Goal: Information Seeking & Learning: Compare options

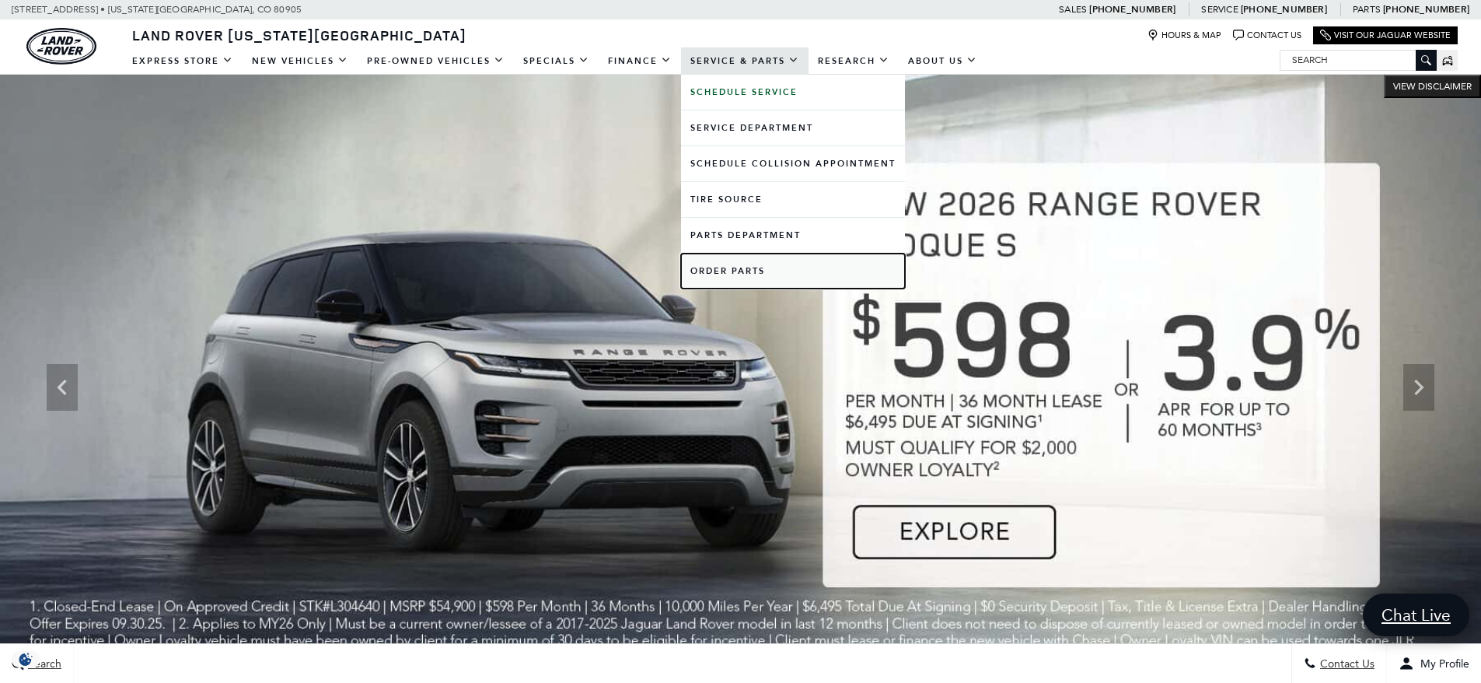
click at [715, 268] on link "Order Parts" at bounding box center [793, 271] width 224 height 35
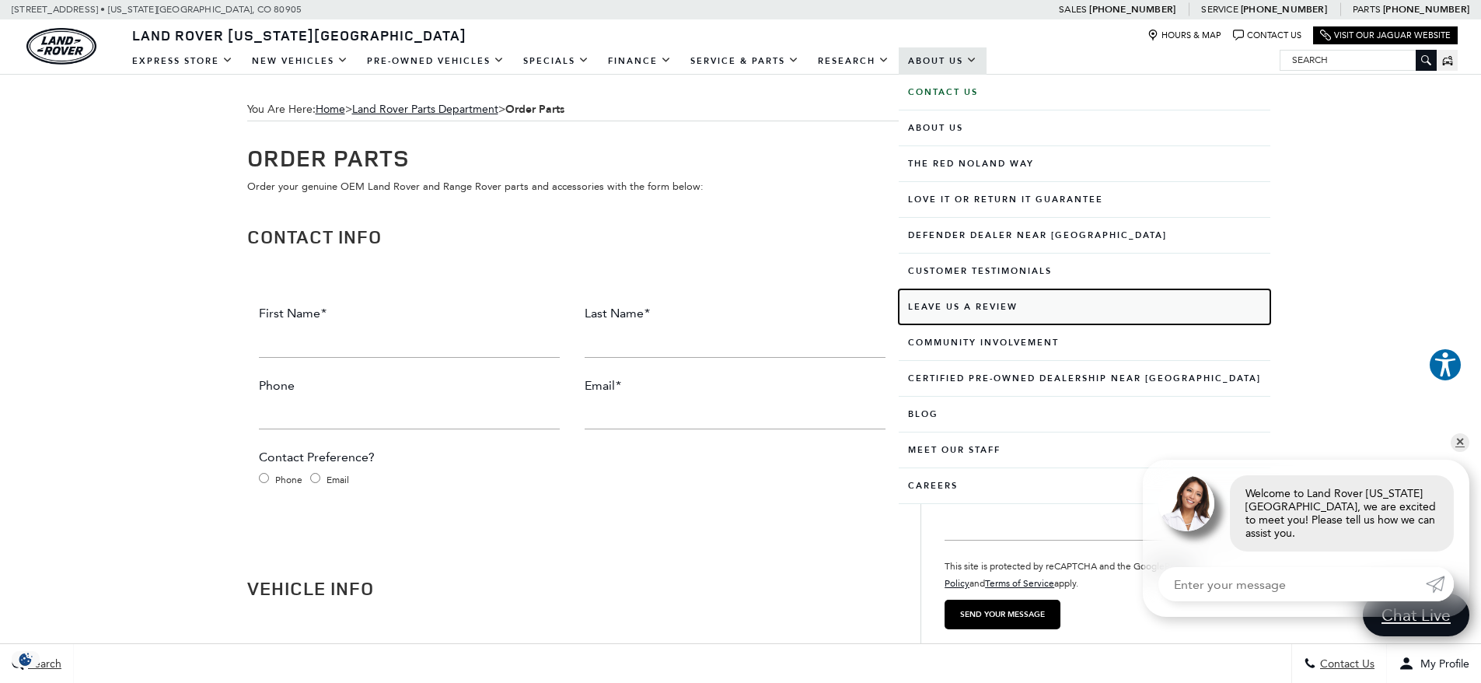
click at [940, 307] on link "Leave Us A Review" at bounding box center [1085, 306] width 372 height 35
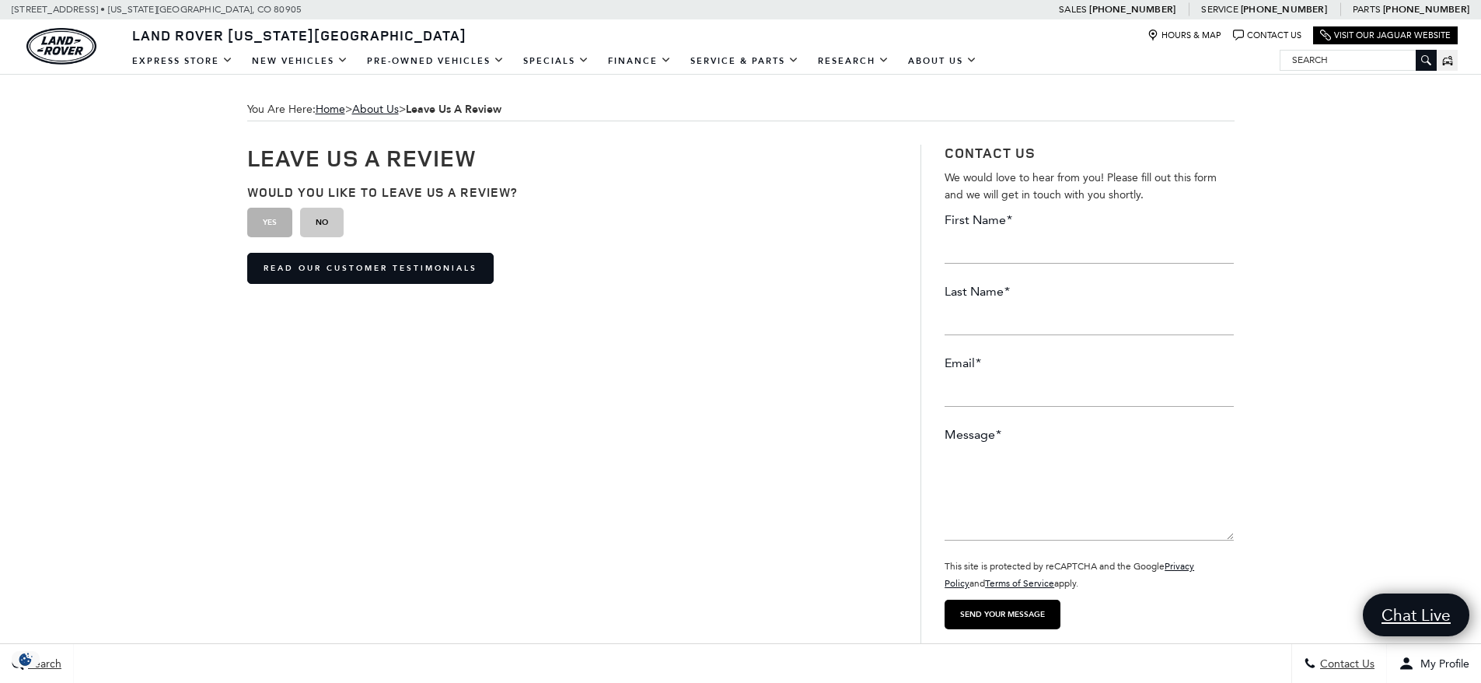
click at [274, 227] on button "Yes" at bounding box center [269, 223] width 45 height 30
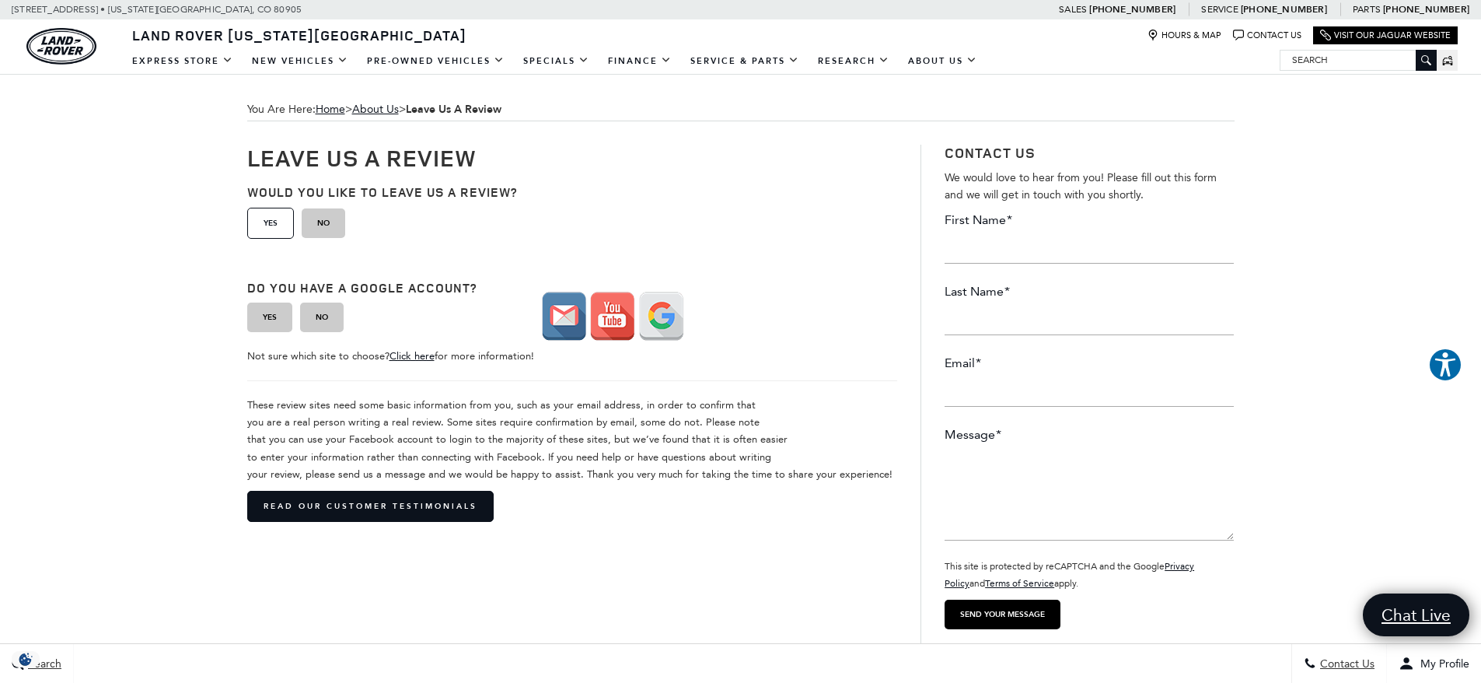
click at [268, 222] on button "Would You like to leave us a review? Yes" at bounding box center [270, 223] width 47 height 31
click at [321, 317] on button "Do you have a google account? No" at bounding box center [322, 317] width 44 height 30
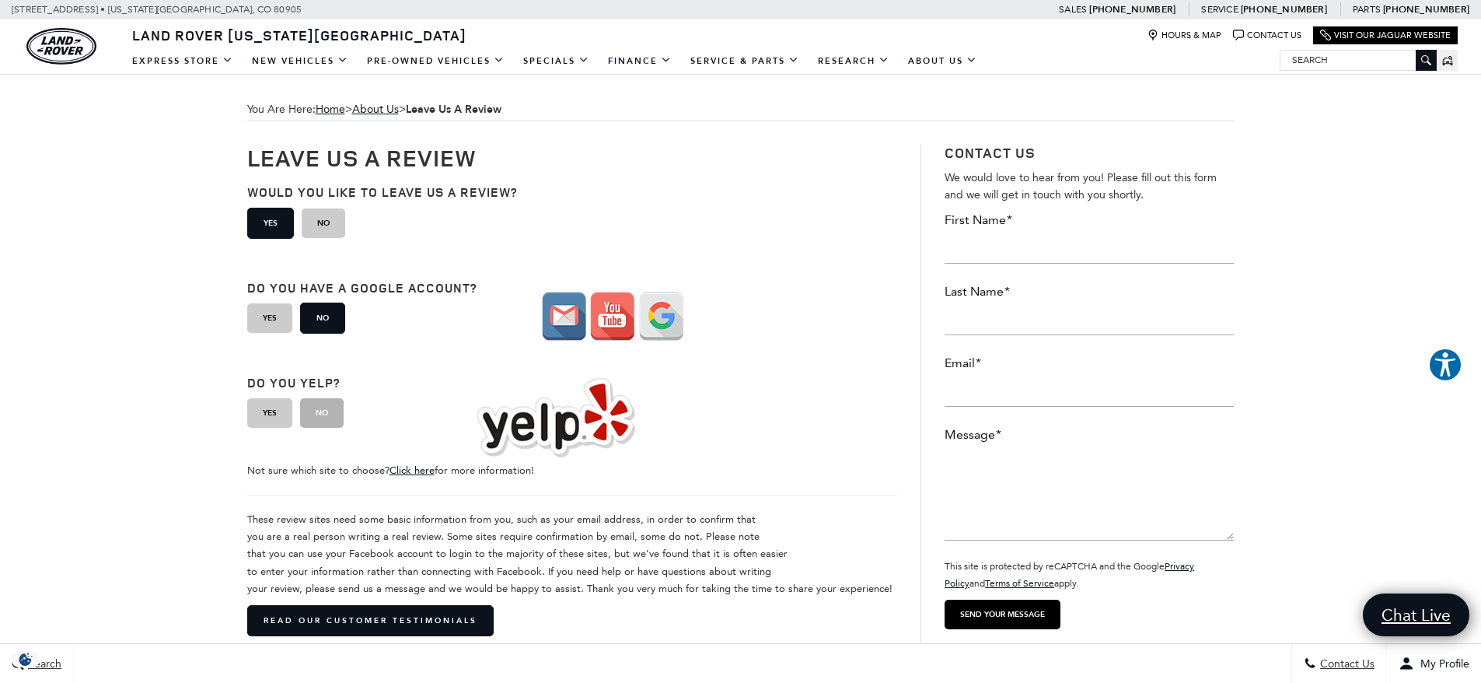
click at [320, 414] on button "No" at bounding box center [322, 413] width 44 height 30
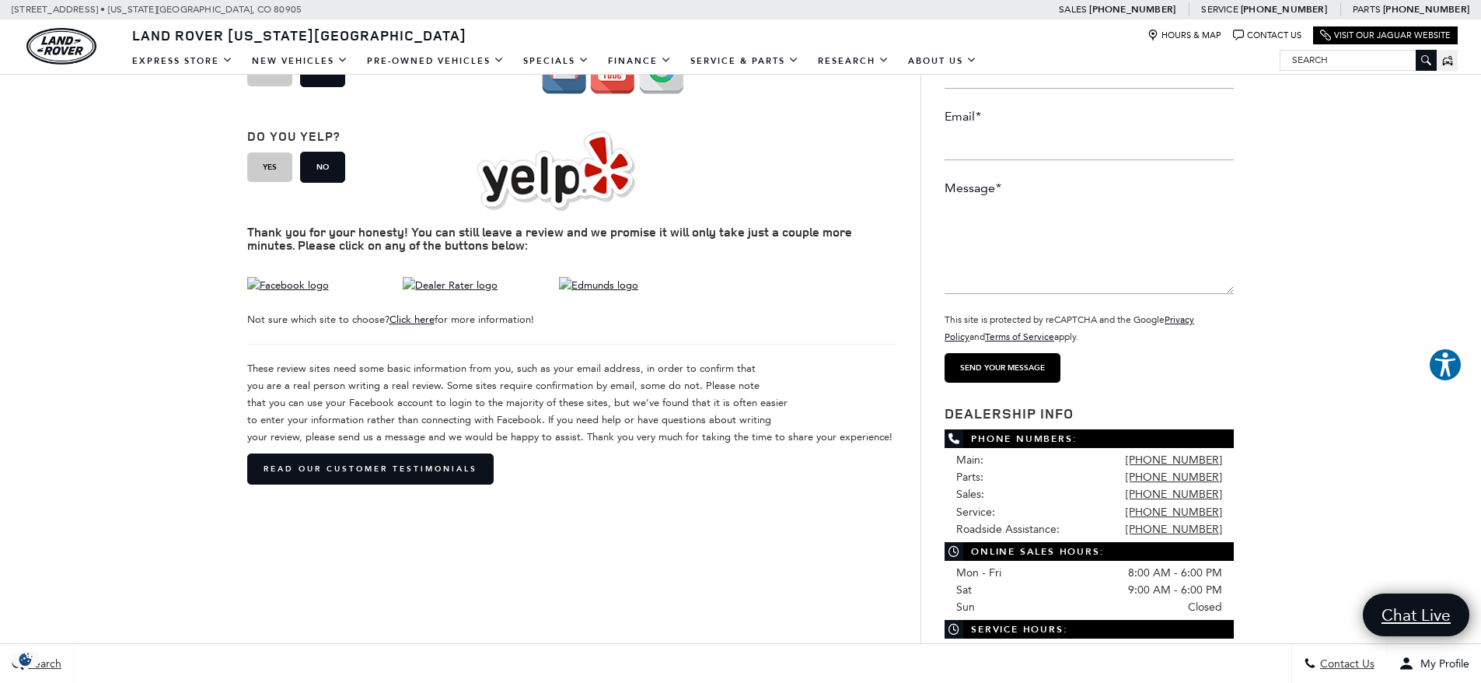
scroll to position [311, 0]
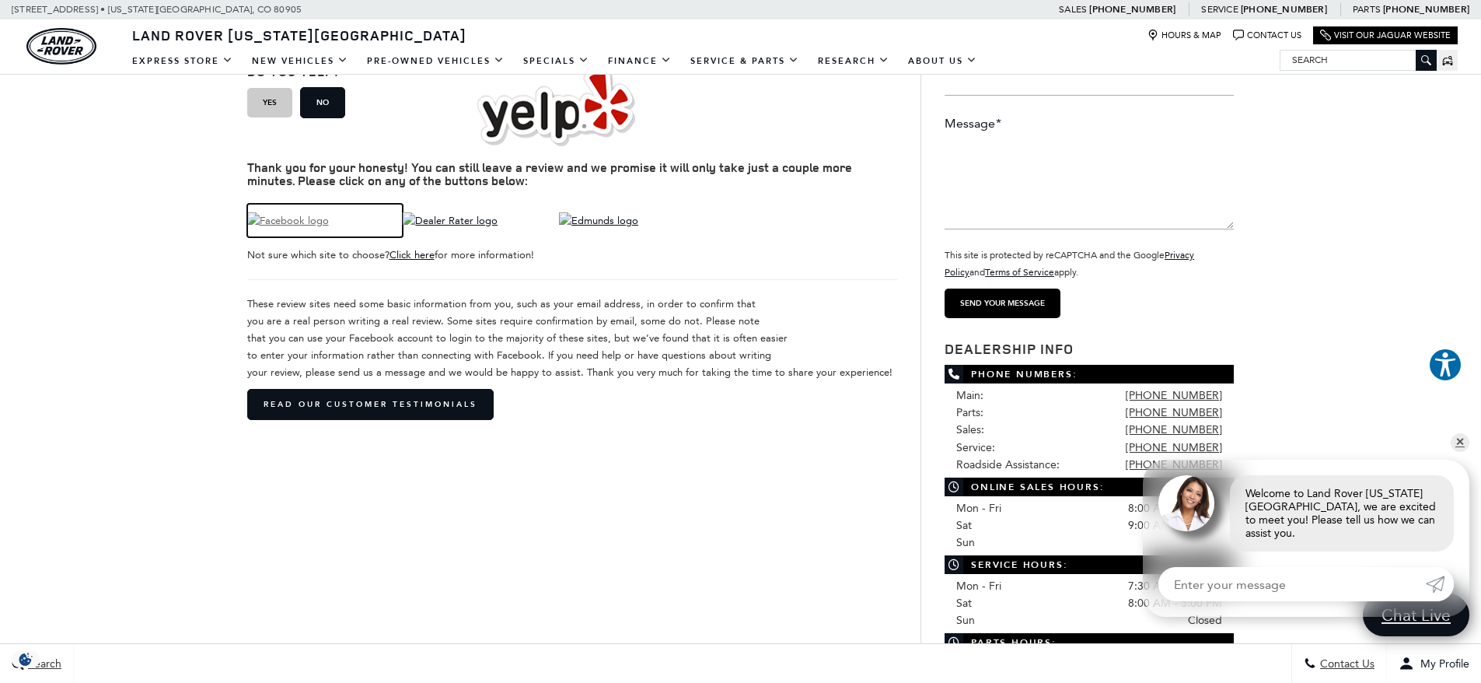
drag, startPoint x: 281, startPoint y: 218, endPoint x: 304, endPoint y: 222, distance: 23.0
click at [283, 219] on img at bounding box center [288, 220] width 82 height 17
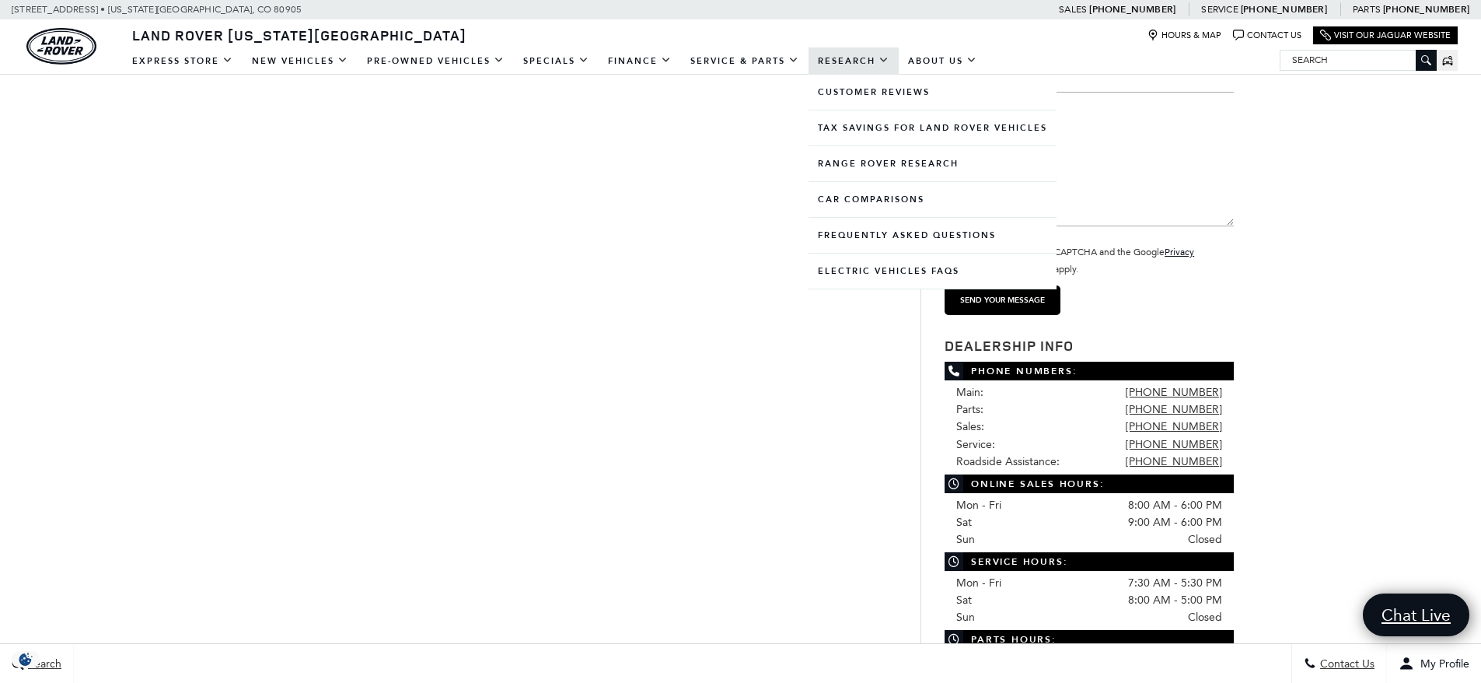
scroll to position [311, 0]
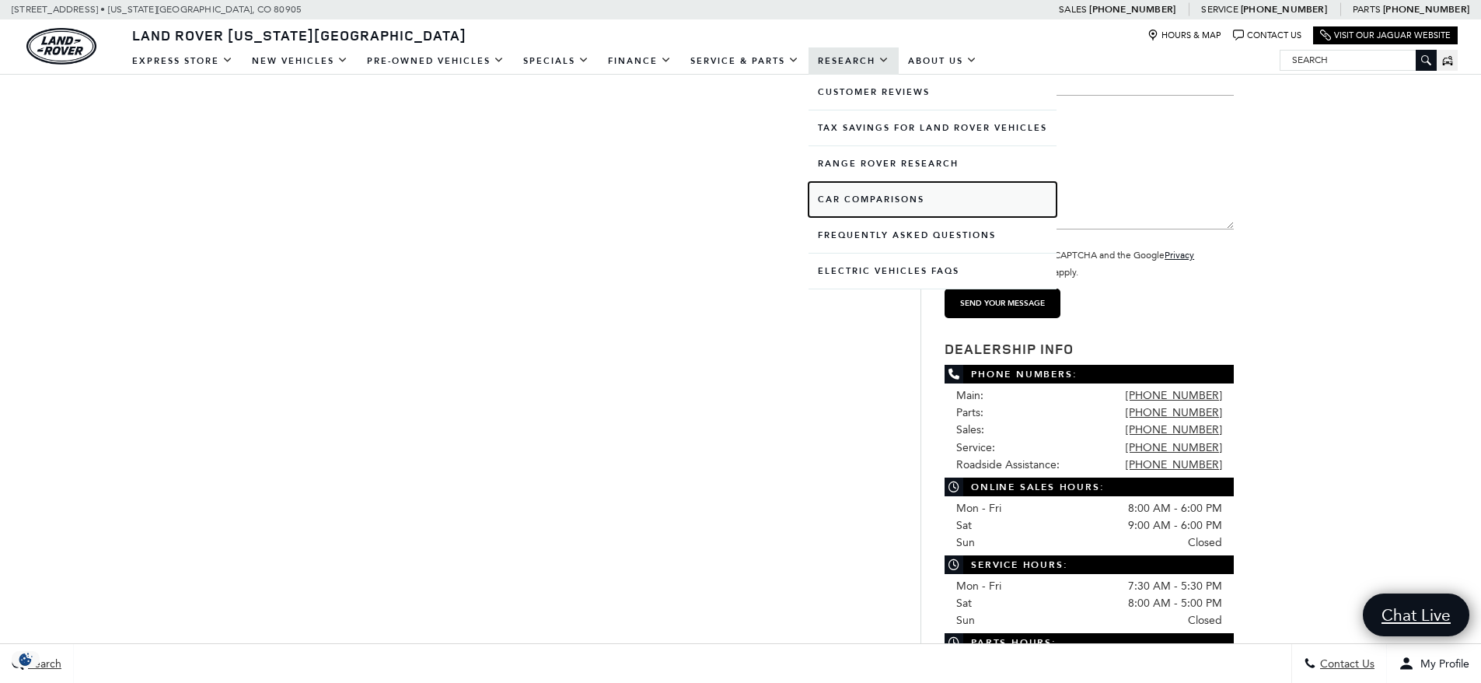
click at [854, 196] on link "Car Comparisons" at bounding box center [933, 199] width 248 height 35
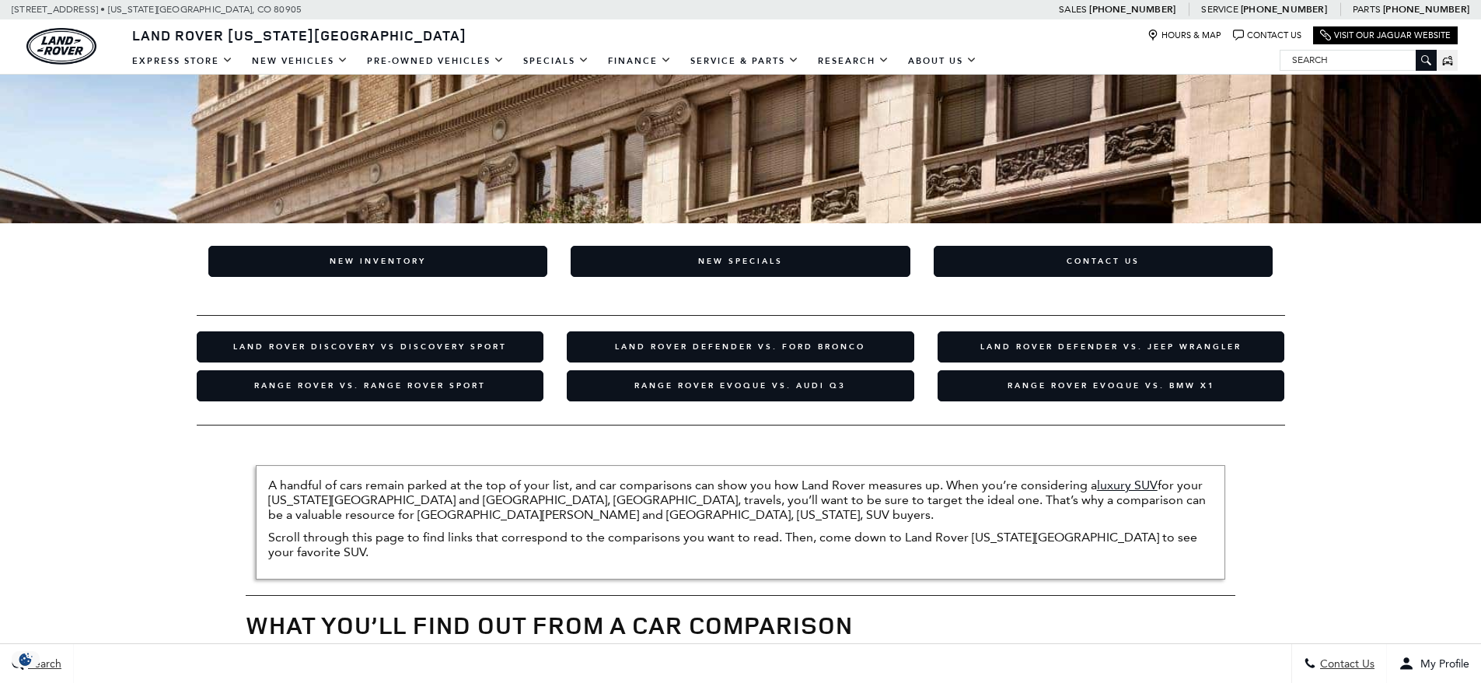
scroll to position [389, 0]
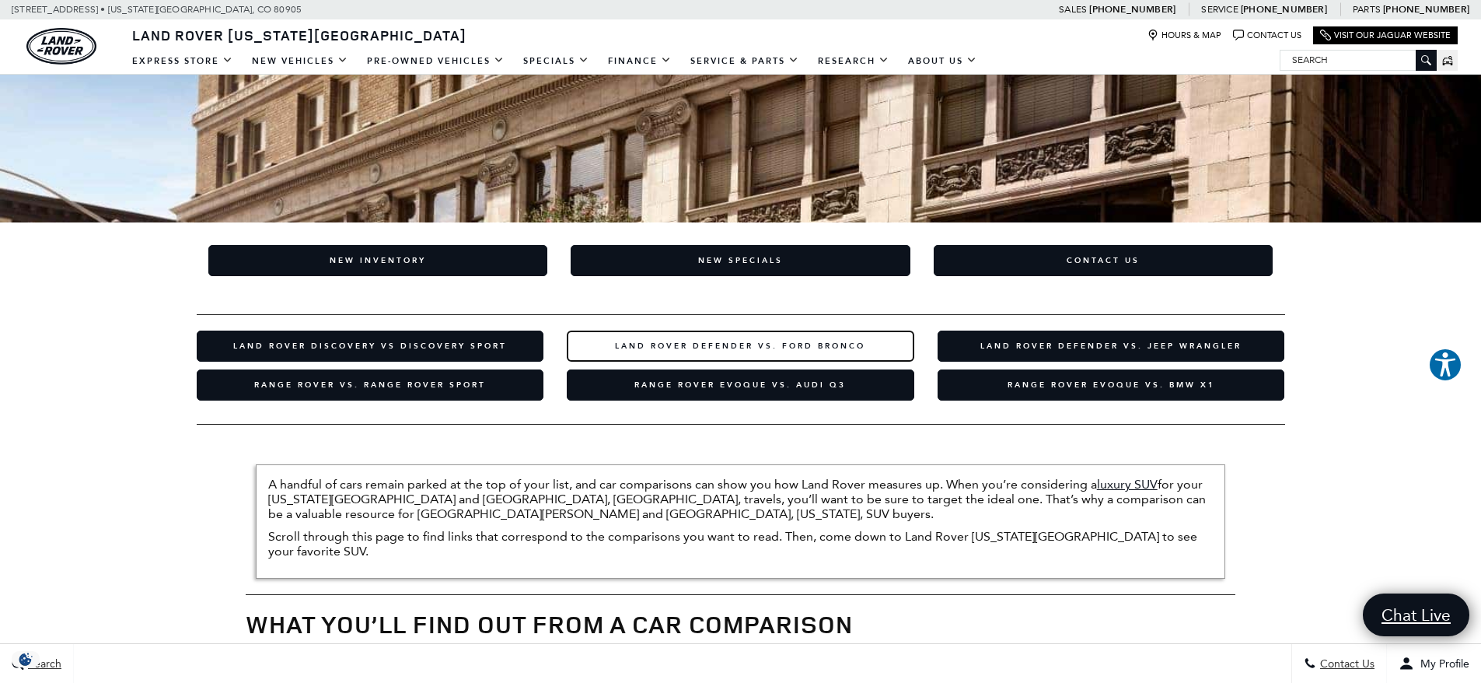
click at [767, 338] on link "Land Rover Defender vs. Ford Bronco​" at bounding box center [741, 345] width 348 height 31
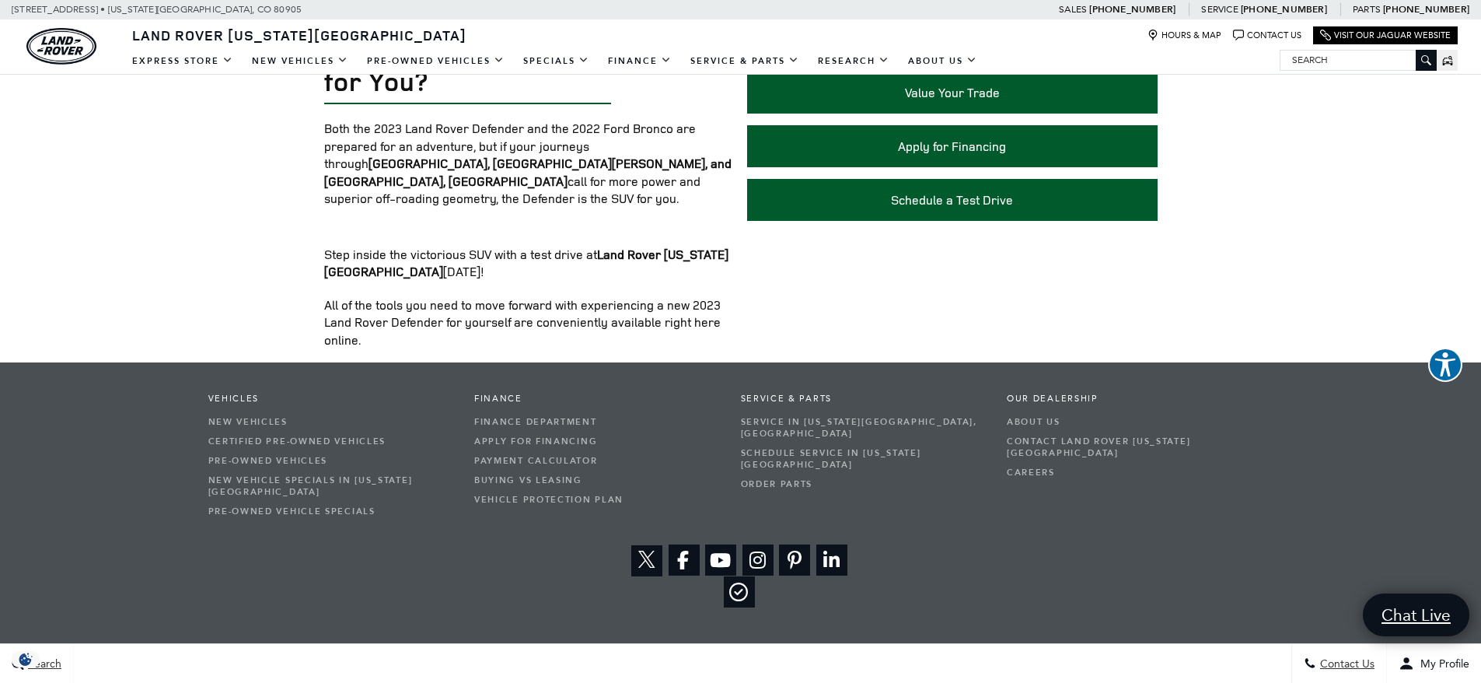
scroll to position [2818, 0]
